Goal: Task Accomplishment & Management: Manage account settings

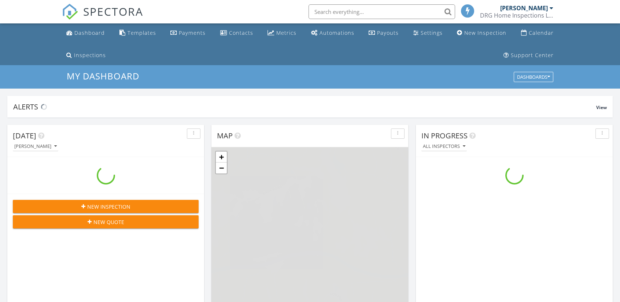
scroll to position [678, 631]
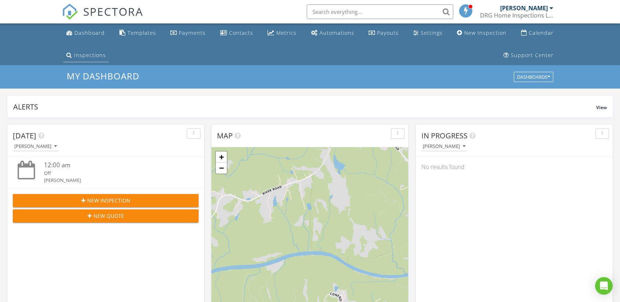
click at [93, 56] on div "Inspections" at bounding box center [90, 55] width 32 height 7
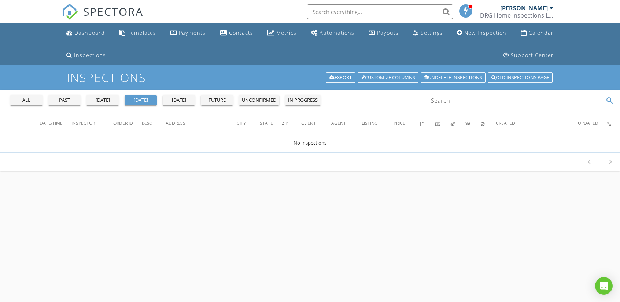
click at [469, 101] on input "Search" at bounding box center [517, 101] width 173 height 12
type input "2"
type input "427"
click at [22, 97] on div "all" at bounding box center [26, 100] width 26 height 7
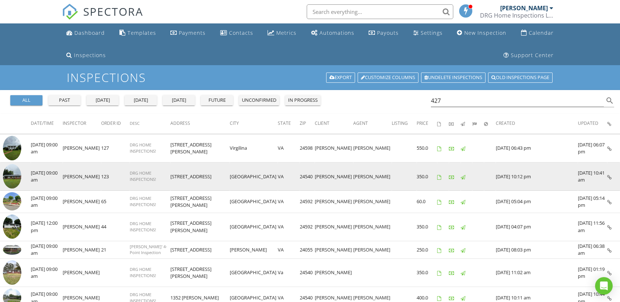
click at [15, 172] on img at bounding box center [12, 176] width 18 height 25
click at [15, 173] on img at bounding box center [12, 176] width 18 height 25
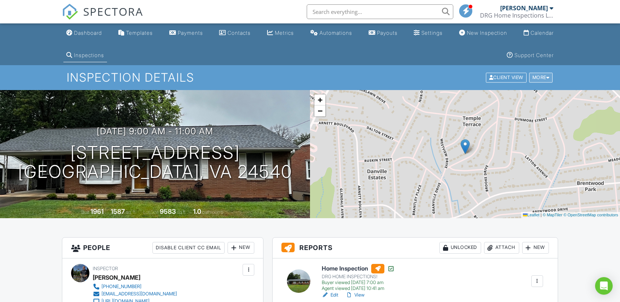
click at [542, 77] on div "More" at bounding box center [541, 78] width 24 height 10
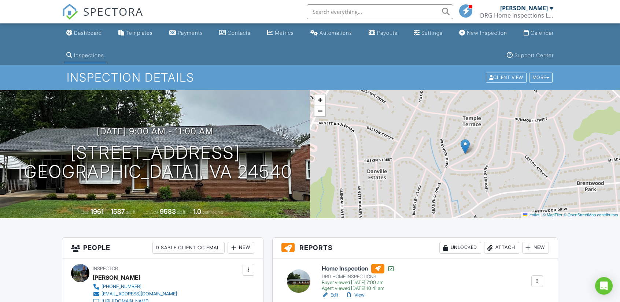
click at [534, 281] on div at bounding box center [536, 281] width 7 height 7
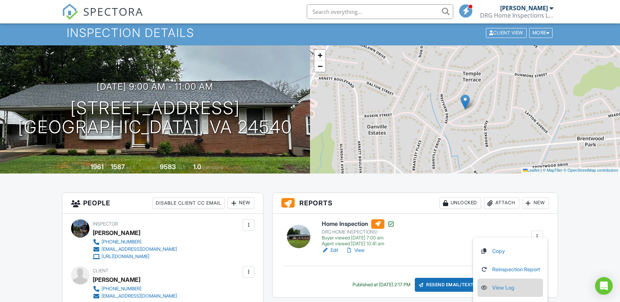
scroll to position [110, 0]
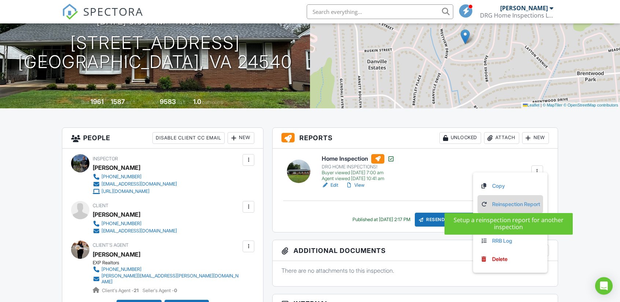
click at [510, 201] on link "Reinspection Report" at bounding box center [510, 204] width 60 height 8
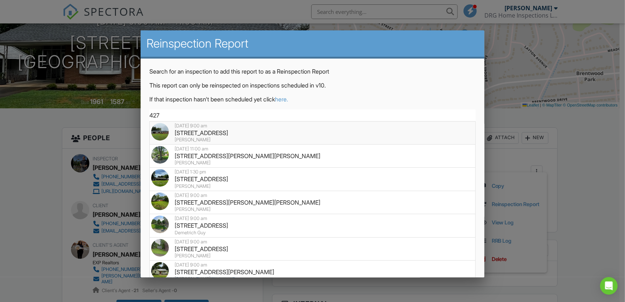
click at [181, 134] on div "427 Granville Dr, Danville, VA 24540" at bounding box center [312, 133] width 323 height 8
type input "427 Granville Dr, Danville, VA 24540"
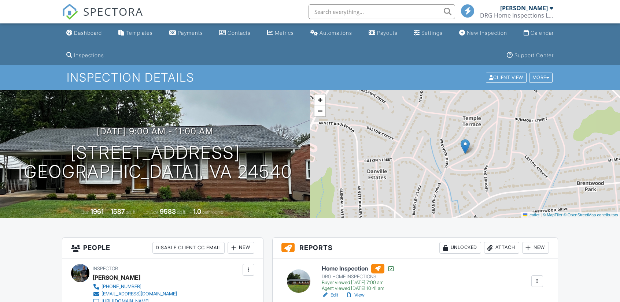
click at [532, 275] on div at bounding box center [537, 281] width 12 height 12
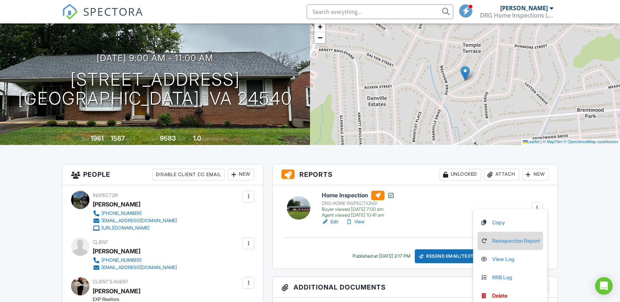
click at [503, 240] on link "Reinspection Report" at bounding box center [510, 241] width 60 height 8
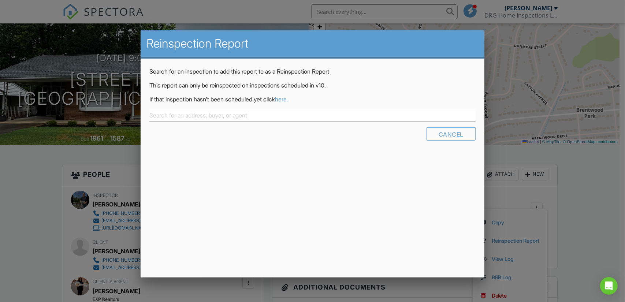
click at [288, 101] on link "here." at bounding box center [281, 99] width 13 height 7
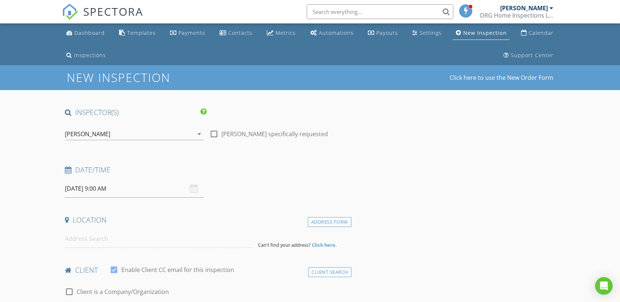
type input "Lekeysha"
type input "Harris"
type input "keyshhharris@gmail.com"
type input "434-713-0873"
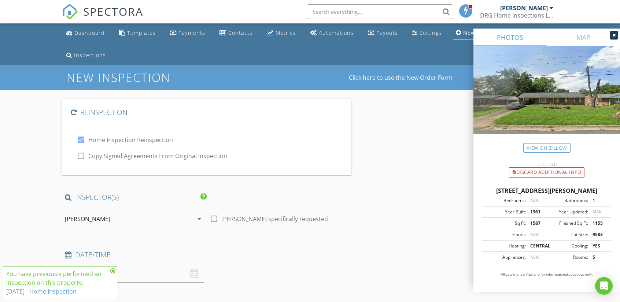
scroll to position [73, 0]
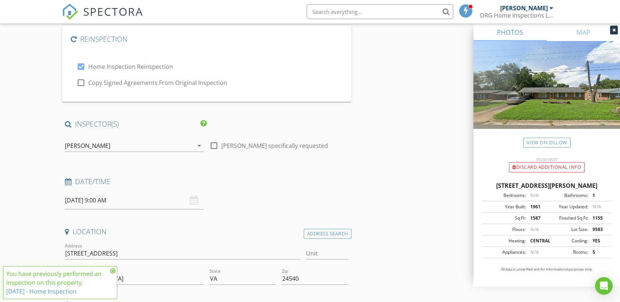
click at [81, 200] on input "08/29/2025 9:00 AM" at bounding box center [134, 201] width 139 height 18
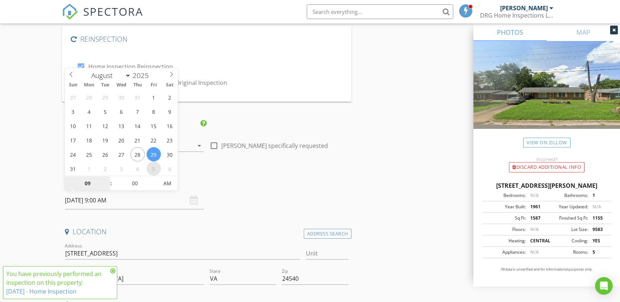
select select "8"
type input "09/05/2025 9:00 AM"
select select "9"
type input "10/10/2025 9:00 AM"
select select "10"
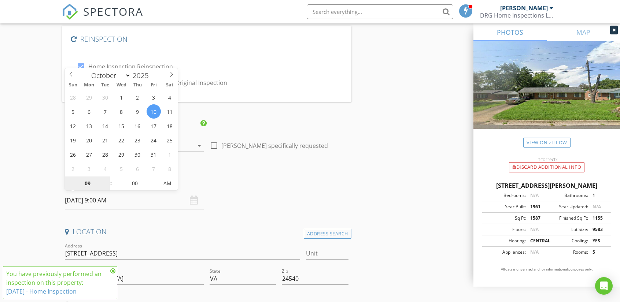
type input "11/07/2025 9:00 AM"
select select "11"
type input "12/05/2025 9:00 AM"
click at [70, 71] on span at bounding box center [71, 73] width 12 height 10
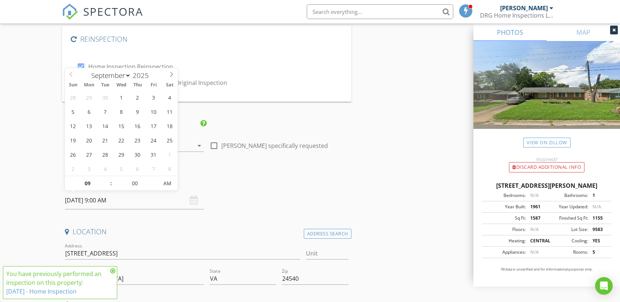
click at [70, 71] on span at bounding box center [71, 73] width 12 height 10
click at [71, 70] on span at bounding box center [71, 73] width 12 height 10
select select "8"
type input "09/05/2025 9:00 AM"
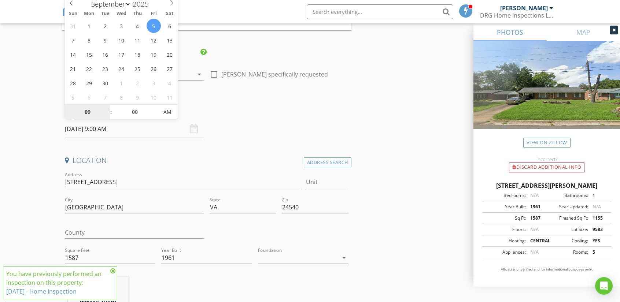
scroll to position [146, 0]
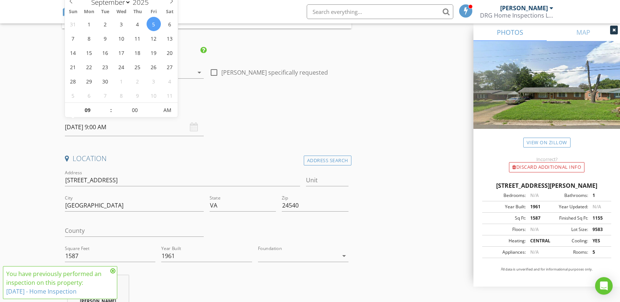
click at [113, 272] on icon at bounding box center [112, 271] width 5 height 6
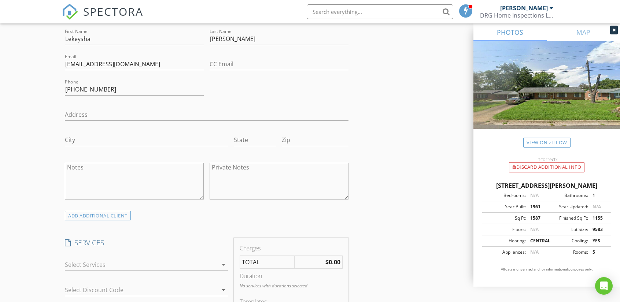
scroll to position [623, 0]
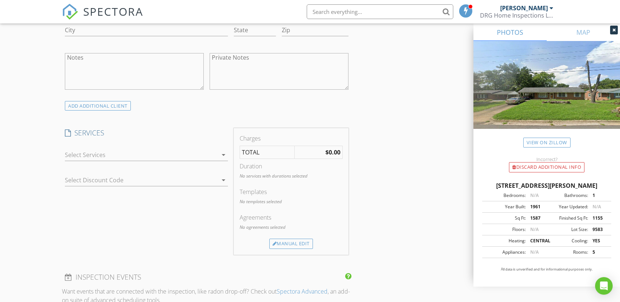
click at [77, 151] on div at bounding box center [141, 155] width 153 height 12
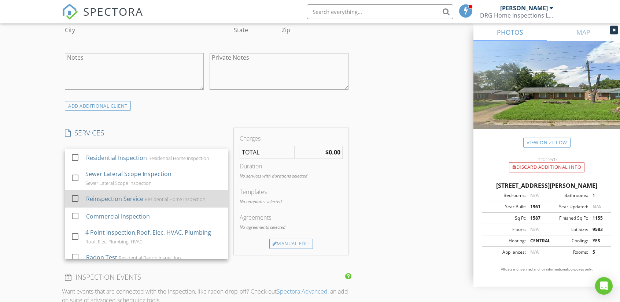
click at [72, 197] on div at bounding box center [75, 198] width 12 height 12
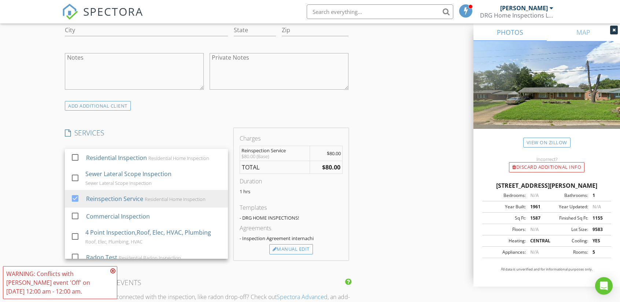
click at [115, 270] on div "WARNING: Conflicts with Daniel Gebo's event 'Off' on 09/05/2025 12:00 am - 12:0…" at bounding box center [60, 282] width 114 height 33
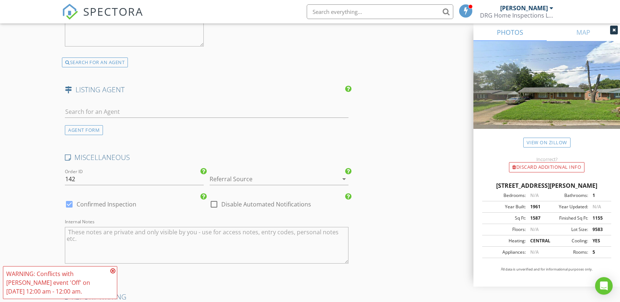
scroll to position [1346, 0]
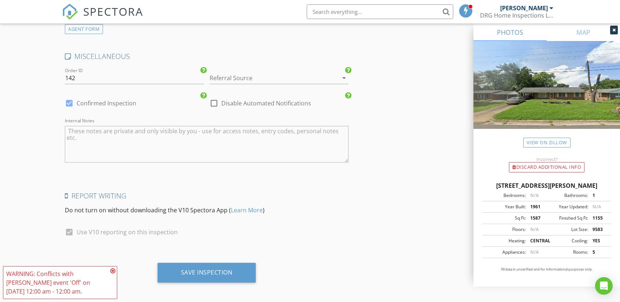
click at [78, 129] on textarea "Internal Notes" at bounding box center [206, 144] width 283 height 37
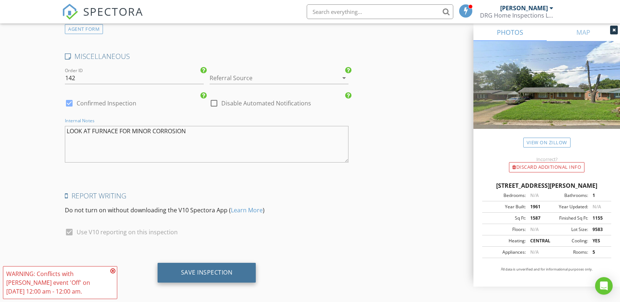
type textarea "LOOK AT FURNACE FOR MINOR CORROSION"
click at [188, 269] on div "Save Inspection" at bounding box center [207, 272] width 52 height 7
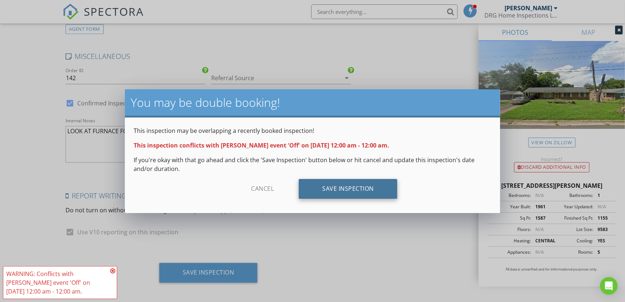
click at [342, 189] on div "Save Inspection" at bounding box center [348, 189] width 99 height 20
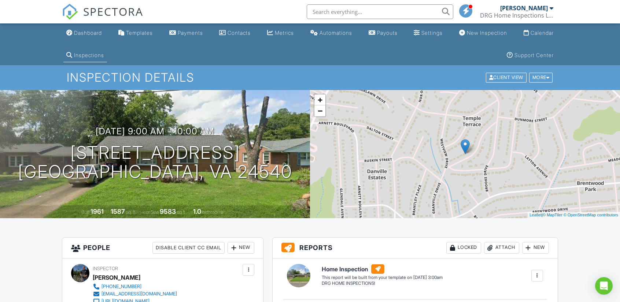
click at [81, 57] on div "Inspections" at bounding box center [89, 55] width 30 height 6
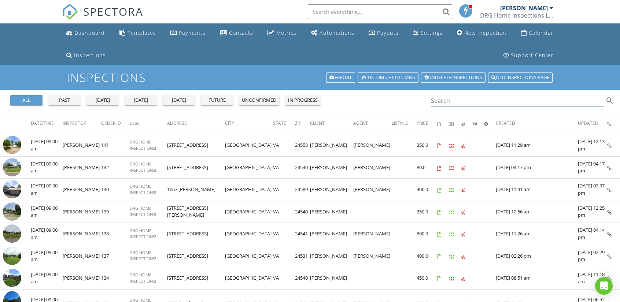
click at [461, 100] on input "Search" at bounding box center [517, 101] width 173 height 12
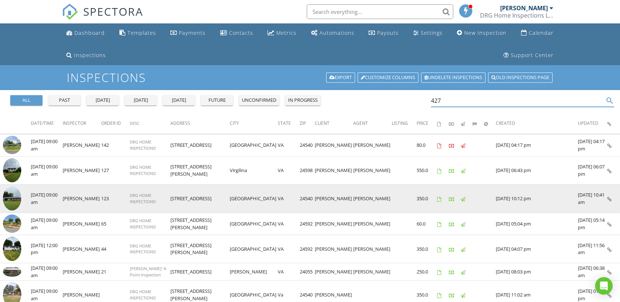
type input "427"
click at [9, 197] on img at bounding box center [12, 198] width 18 height 25
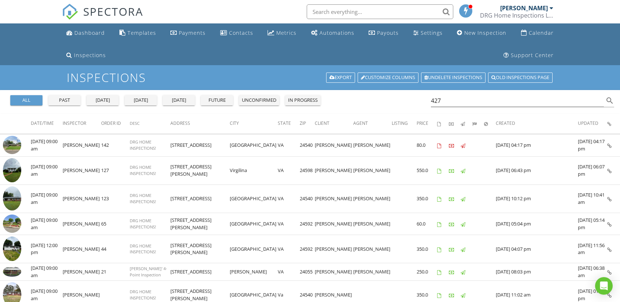
click at [91, 10] on span "SPECTORA" at bounding box center [113, 11] width 60 height 15
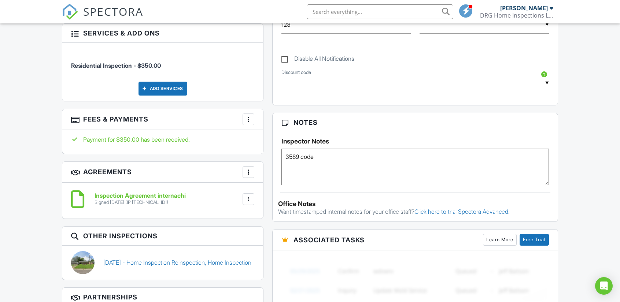
scroll to position [335, 0]
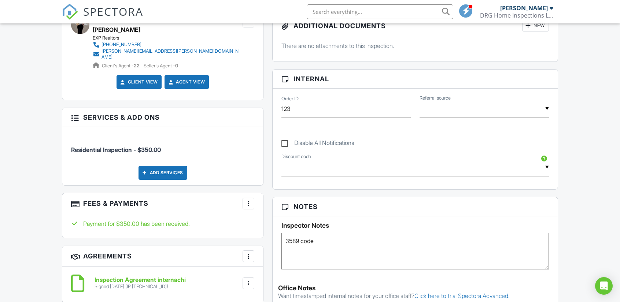
drag, startPoint x: 283, startPoint y: 238, endPoint x: 322, endPoint y: 240, distance: 38.5
click at [323, 239] on textarea "3589 code" at bounding box center [414, 251] width 267 height 37
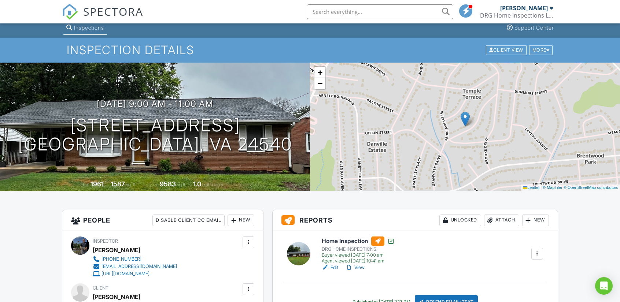
scroll to position [0, 0]
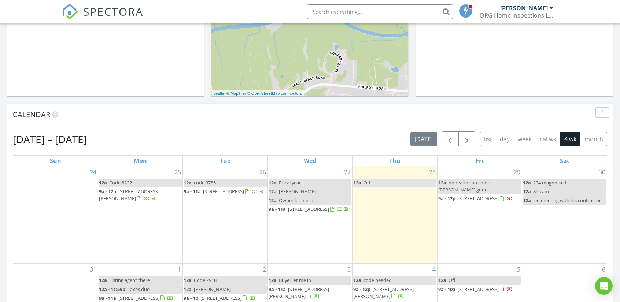
scroll to position [439, 0]
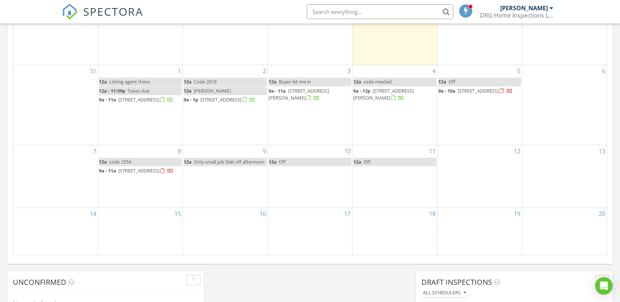
click at [460, 81] on link "12a Off" at bounding box center [479, 82] width 83 height 8
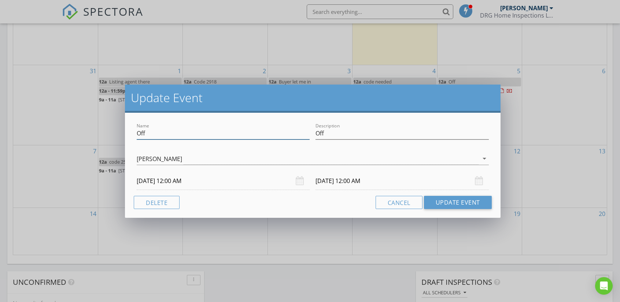
click at [152, 131] on input "Off" at bounding box center [223, 133] width 173 height 12
type input "O"
type input "code 3589"
click at [328, 133] on input "Off" at bounding box center [401, 133] width 173 height 12
type input "O"
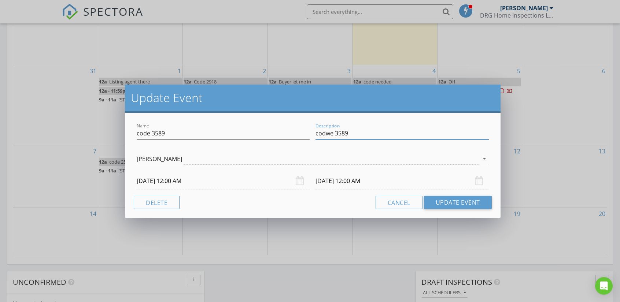
click at [328, 133] on input "codwe 3589" at bounding box center [401, 133] width 173 height 12
type input "code 3589"
paste input "3589 code"
click at [164, 133] on input "code 35893589 code" at bounding box center [223, 133] width 173 height 12
type input "3589 code"
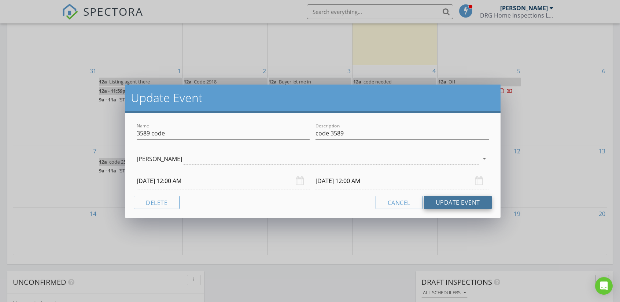
click at [471, 204] on button "Update Event" at bounding box center [458, 202] width 68 height 13
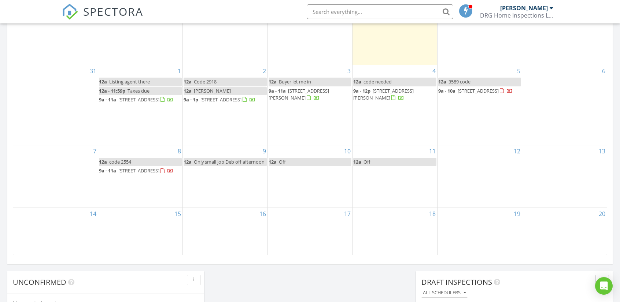
click at [500, 95] on span "9a - 10a 427 Granville Dr, Danville 24540" at bounding box center [475, 91] width 74 height 7
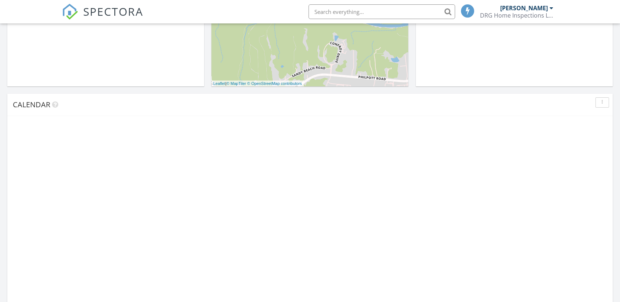
scroll to position [678, 631]
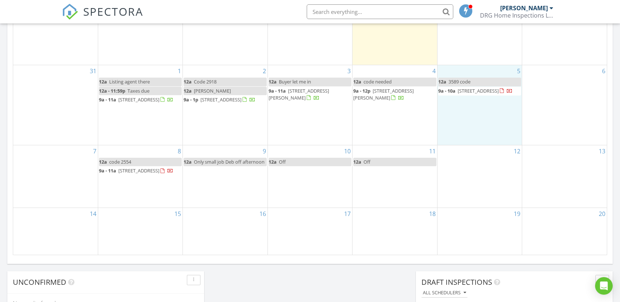
click at [482, 118] on div "5 12a 3589 code 9a - 10a [STREET_ADDRESS]" at bounding box center [479, 105] width 84 height 80
click at [480, 100] on link "Event" at bounding box center [479, 100] width 38 height 12
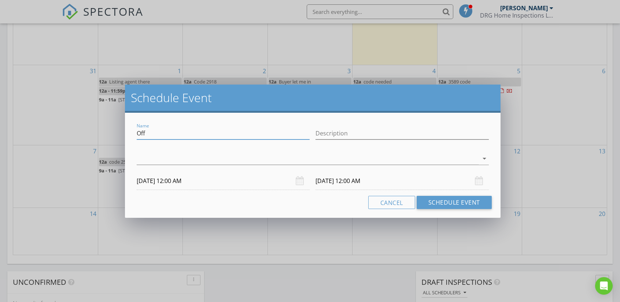
click at [148, 133] on input "Off" at bounding box center [223, 133] width 173 height 12
type input "O"
type input "REINSPECT"
click at [343, 136] on input "Description" at bounding box center [401, 133] width 173 height 12
type input "REINSPECT"
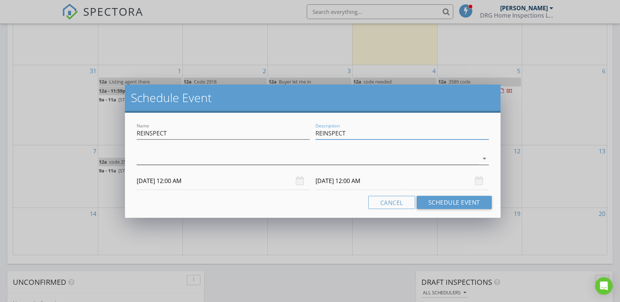
click at [137, 159] on div at bounding box center [307, 159] width 341 height 12
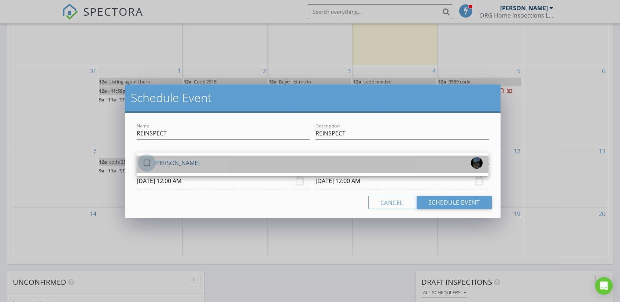
click at [148, 160] on div at bounding box center [147, 163] width 12 height 12
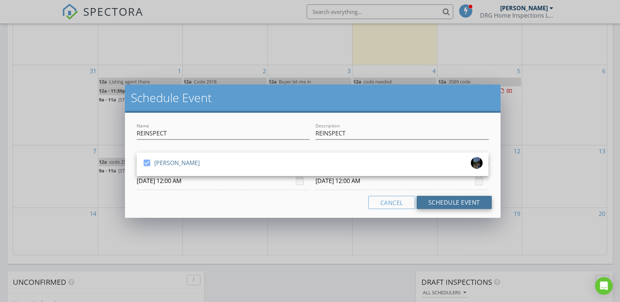
click at [439, 204] on button "Schedule Event" at bounding box center [453, 202] width 75 height 13
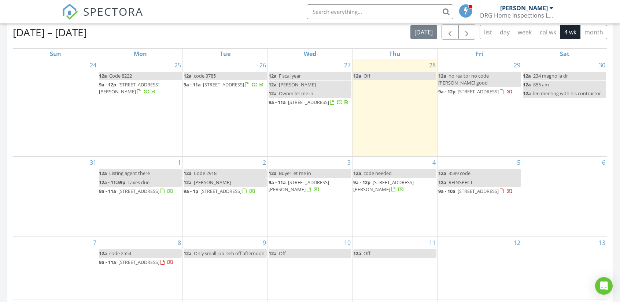
scroll to position [330, 0]
